Goal: Task Accomplishment & Management: Manage account settings

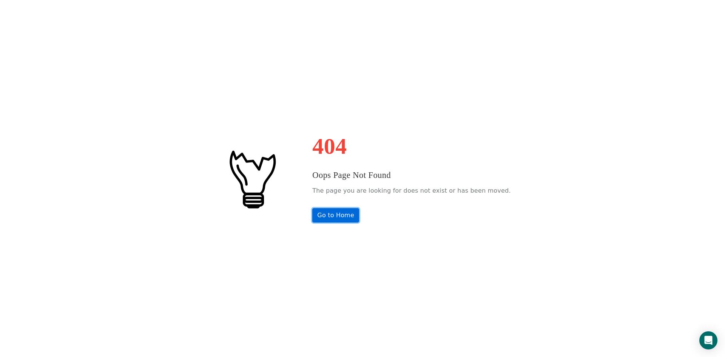
click at [343, 214] on link "Go to Home" at bounding box center [335, 215] width 47 height 14
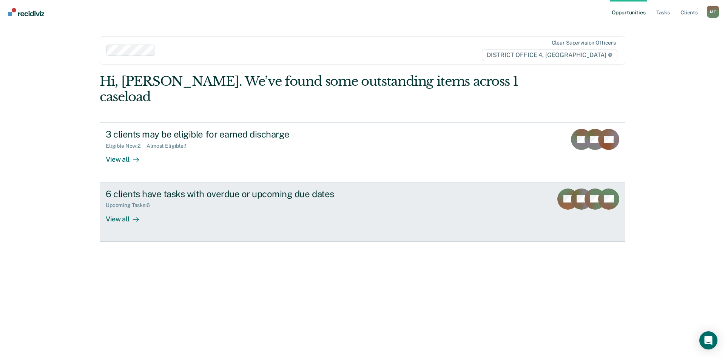
click at [209, 188] on div "6 clients have tasks with overdue or upcoming due dates" at bounding box center [238, 193] width 265 height 11
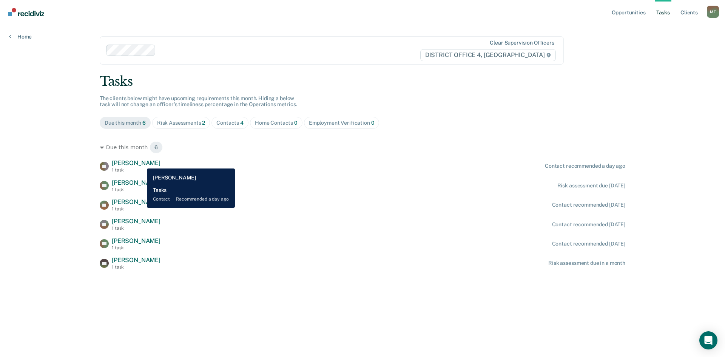
click at [141, 163] on span "[PERSON_NAME]" at bounding box center [136, 162] width 49 height 7
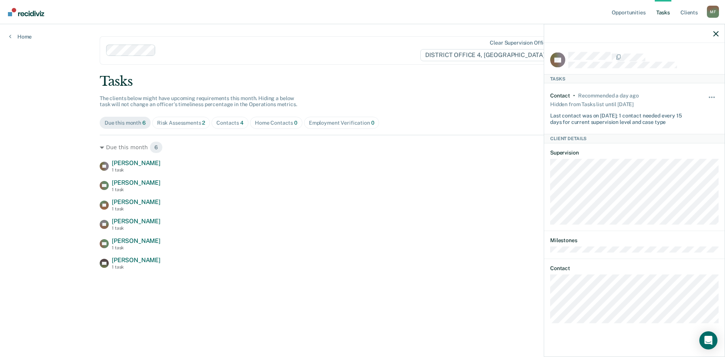
click at [51, 169] on div "Opportunities Tasks Client s [PERSON_NAME] Profile How it works Log Out Home Cl…" at bounding box center [362, 178] width 725 height 357
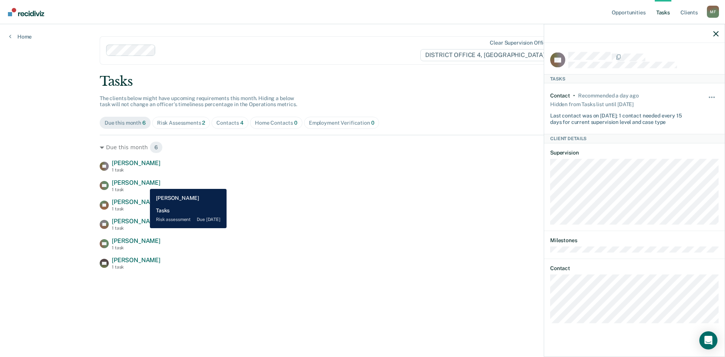
click at [144, 183] on span "[PERSON_NAME]" at bounding box center [136, 182] width 49 height 7
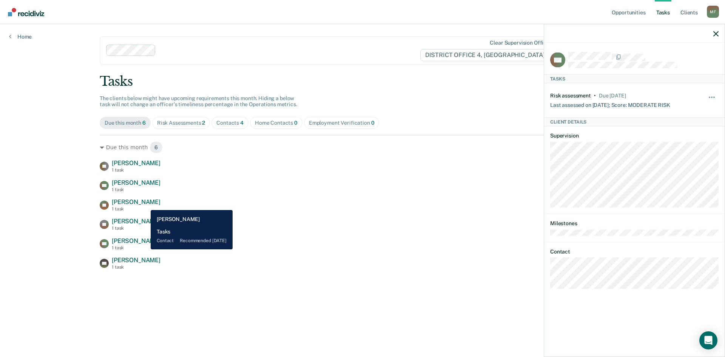
click at [145, 204] on span "[PERSON_NAME]" at bounding box center [136, 201] width 49 height 7
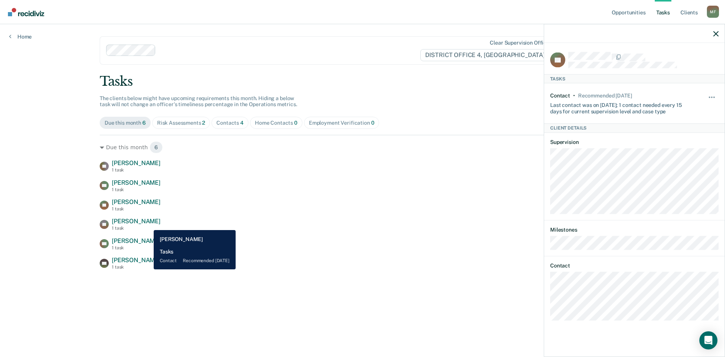
click at [148, 224] on span "[PERSON_NAME]" at bounding box center [136, 220] width 49 height 7
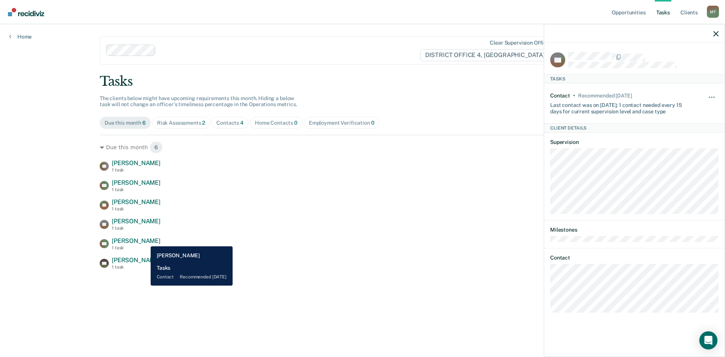
click at [145, 240] on span "[PERSON_NAME]" at bounding box center [136, 240] width 49 height 7
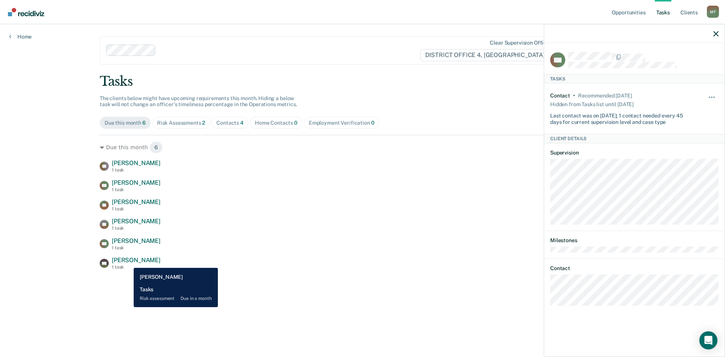
click at [128, 262] on span "[PERSON_NAME]" at bounding box center [136, 259] width 49 height 7
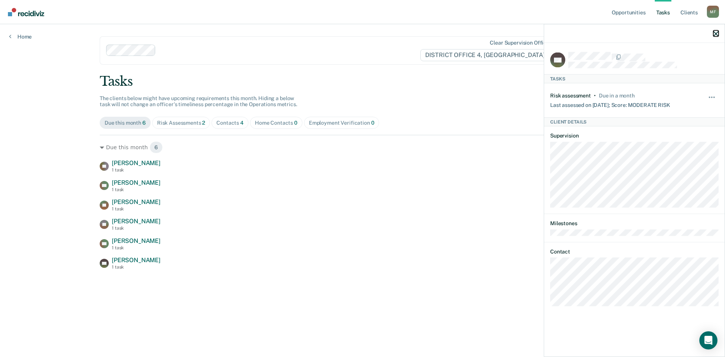
click at [717, 35] on icon "button" at bounding box center [715, 33] width 5 height 5
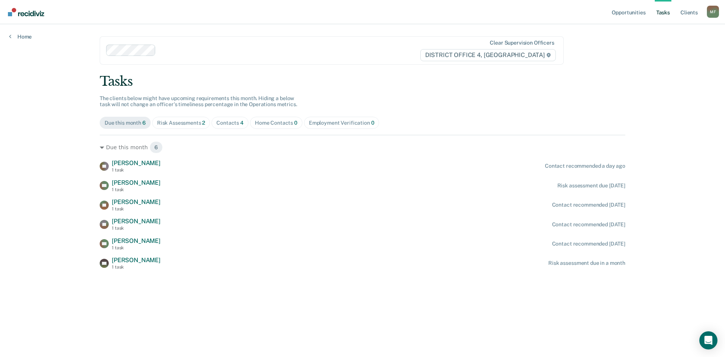
click at [49, 191] on div "Opportunities Tasks Client s [PERSON_NAME] Profile How it works Log Out Home Cl…" at bounding box center [362, 178] width 725 height 357
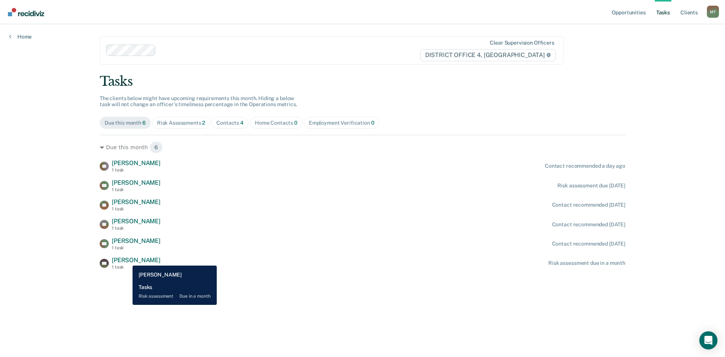
click at [127, 260] on span "[PERSON_NAME]" at bounding box center [136, 259] width 49 height 7
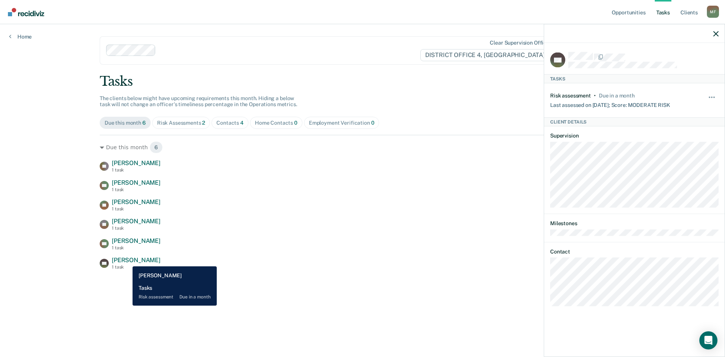
click at [127, 260] on span "[PERSON_NAME]" at bounding box center [136, 259] width 49 height 7
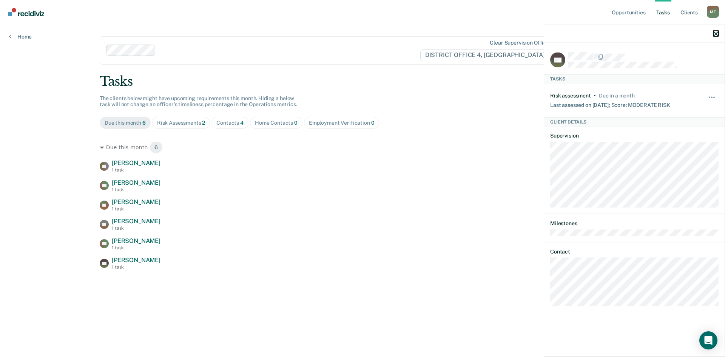
click at [715, 34] on icon "button" at bounding box center [715, 33] width 5 height 5
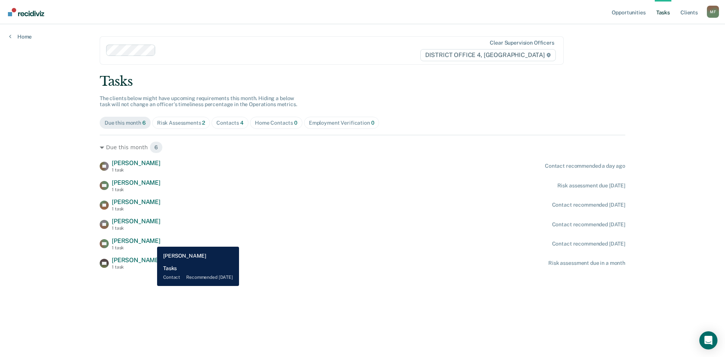
click at [151, 241] on span "[PERSON_NAME]" at bounding box center [136, 240] width 49 height 7
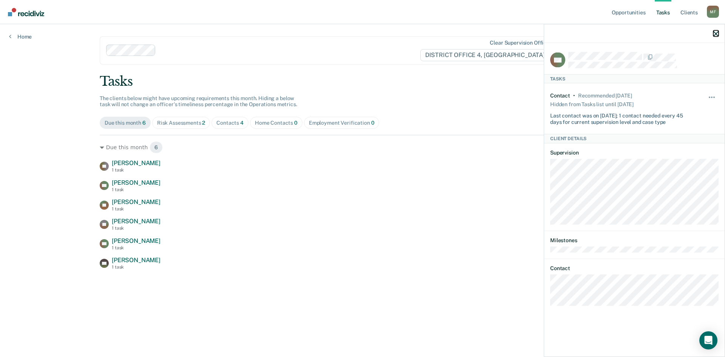
click at [716, 32] on icon "button" at bounding box center [715, 33] width 5 height 5
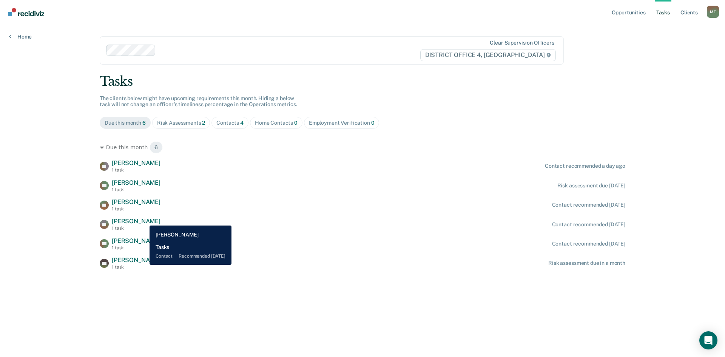
click at [144, 220] on span "[PERSON_NAME]" at bounding box center [136, 220] width 49 height 7
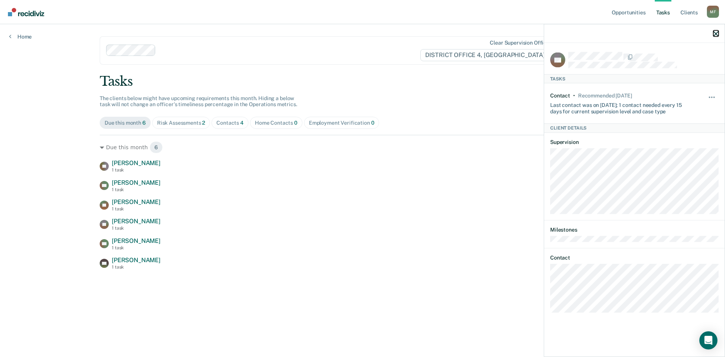
click at [716, 33] on icon "button" at bounding box center [715, 33] width 5 height 5
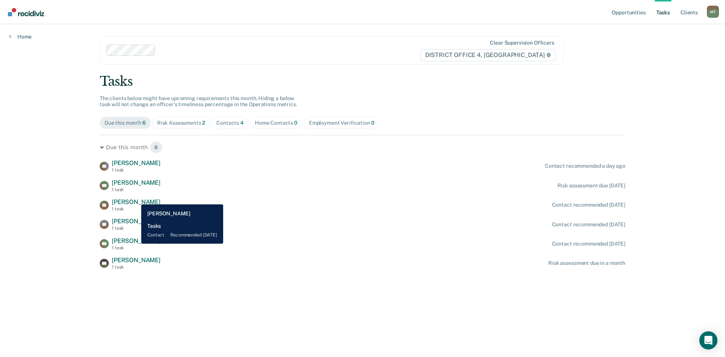
click at [135, 199] on span "[PERSON_NAME]" at bounding box center [136, 201] width 49 height 7
click at [132, 201] on span "[PERSON_NAME]" at bounding box center [136, 201] width 49 height 7
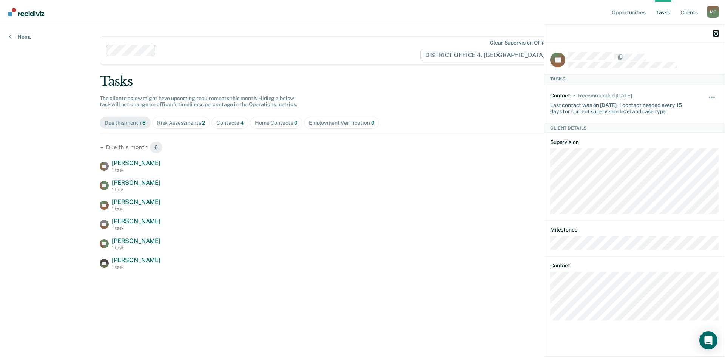
click at [716, 34] on icon "button" at bounding box center [715, 33] width 5 height 5
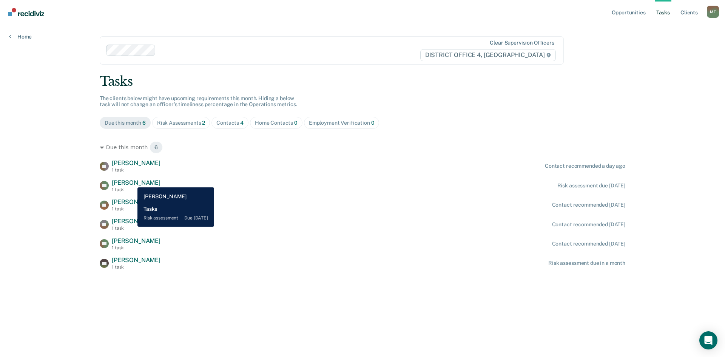
click at [132, 182] on span "[PERSON_NAME]" at bounding box center [136, 182] width 49 height 7
click at [132, 183] on span "[PERSON_NAME]" at bounding box center [136, 182] width 49 height 7
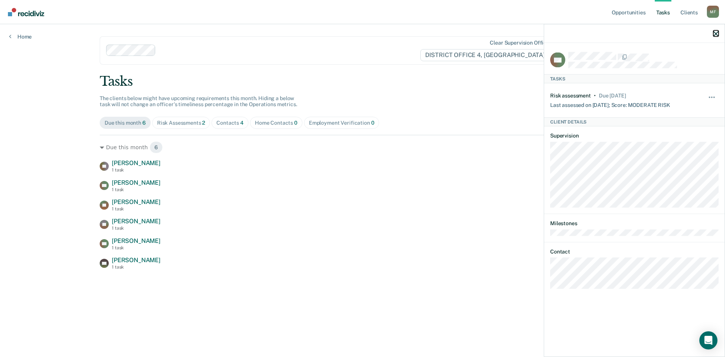
click at [716, 34] on icon "button" at bounding box center [715, 33] width 5 height 5
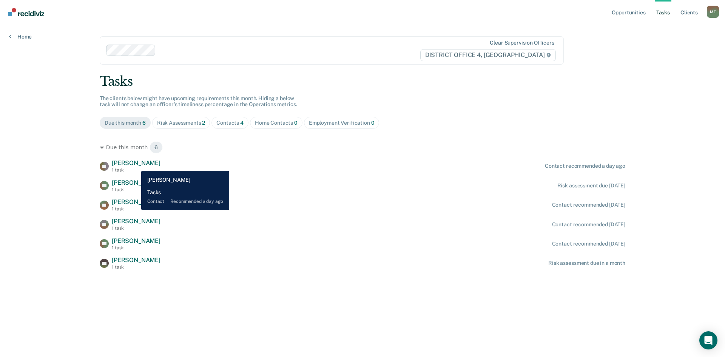
click at [136, 163] on span "[PERSON_NAME]" at bounding box center [136, 162] width 49 height 7
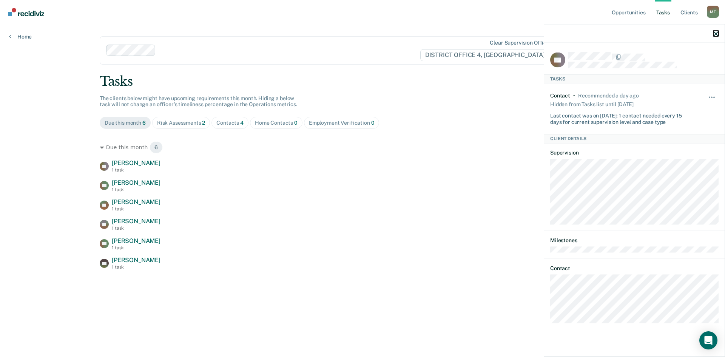
click at [716, 34] on icon "button" at bounding box center [715, 33] width 5 height 5
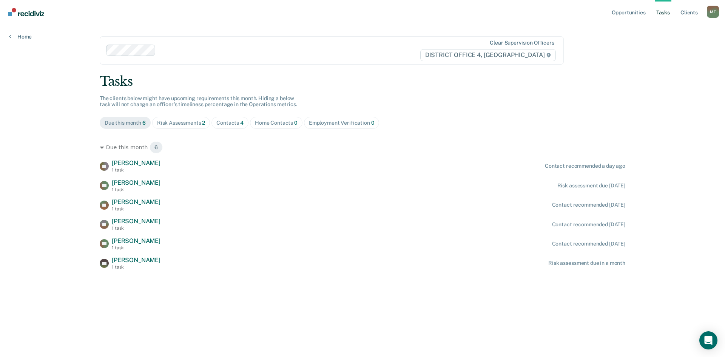
click at [42, 154] on div "Opportunities Tasks Client s [PERSON_NAME] Profile How it works Log Out Home Cl…" at bounding box center [362, 178] width 725 height 357
click at [192, 123] on div "Risk Assessments 2" at bounding box center [181, 123] width 48 height 6
